Goal: Submit feedback/report problem

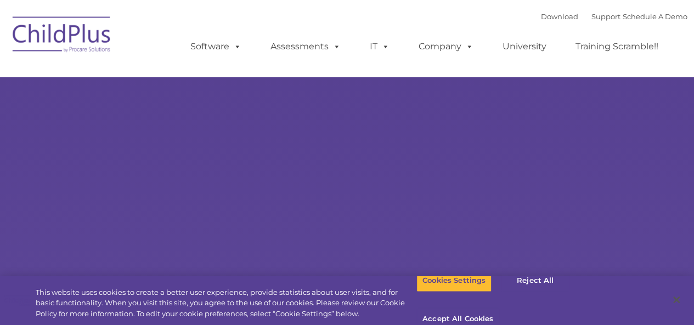
select select "MEDIUM"
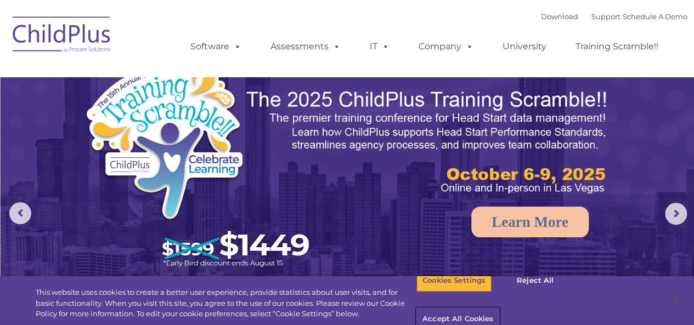
click at [499, 308] on button "Accept All Cookies" at bounding box center [458, 319] width 83 height 23
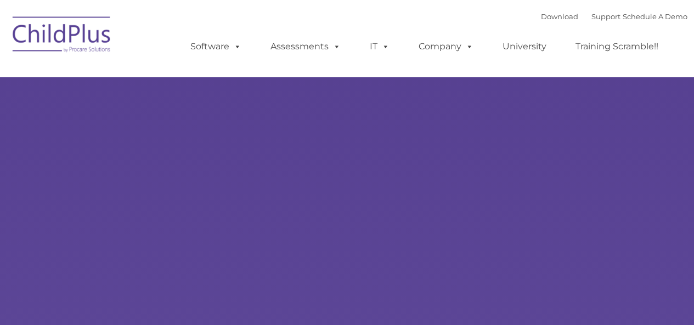
select select "MEDIUM"
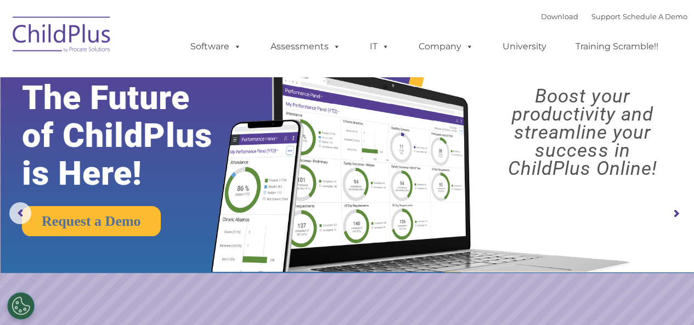
scroll to position [19, 0]
